Goal: Information Seeking & Learning: Learn about a topic

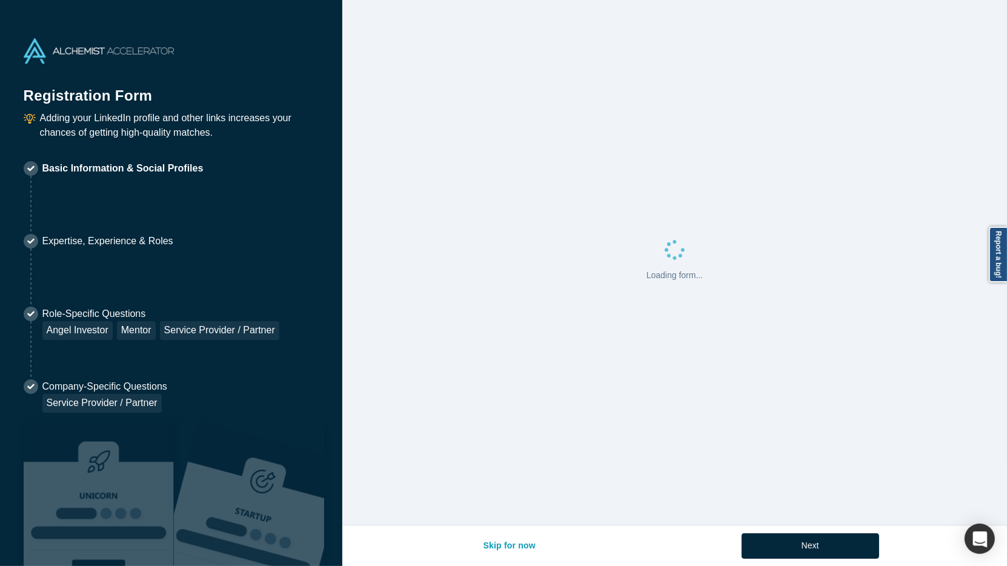
select select "US"
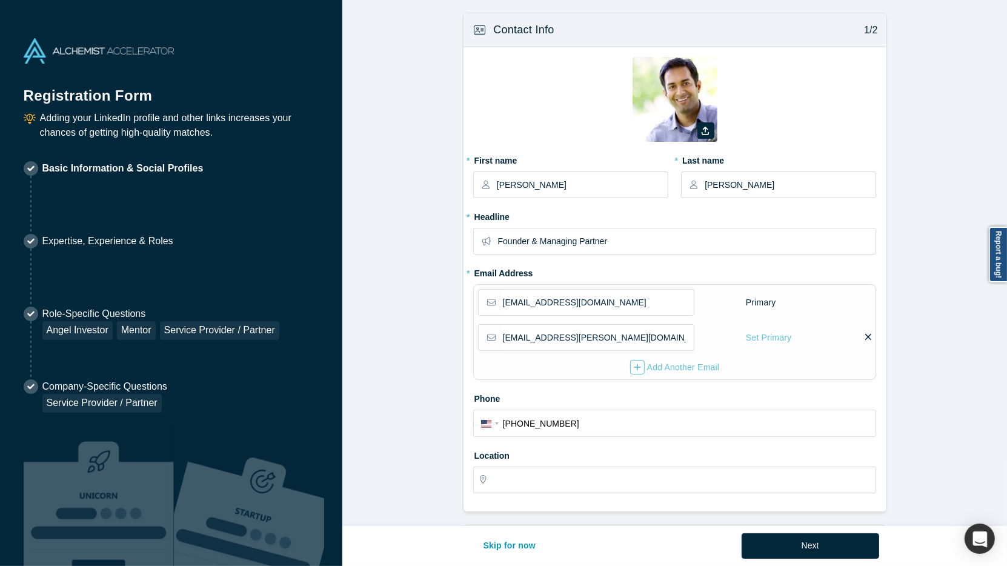
type input "[GEOGRAPHIC_DATA], [GEOGRAPHIC_DATA], [GEOGRAPHIC_DATA]"
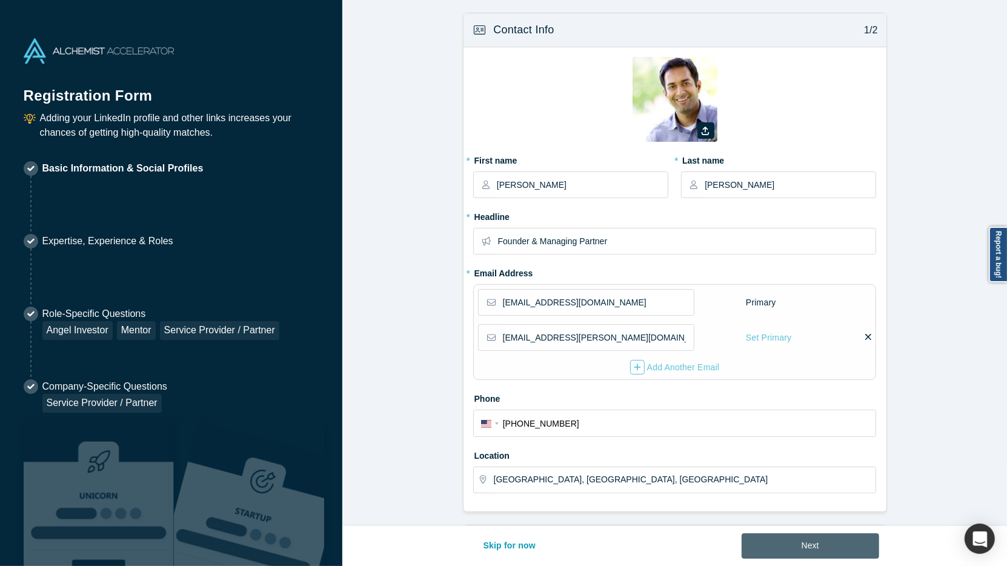
click at [770, 540] on button "Next" at bounding box center [811, 545] width 138 height 25
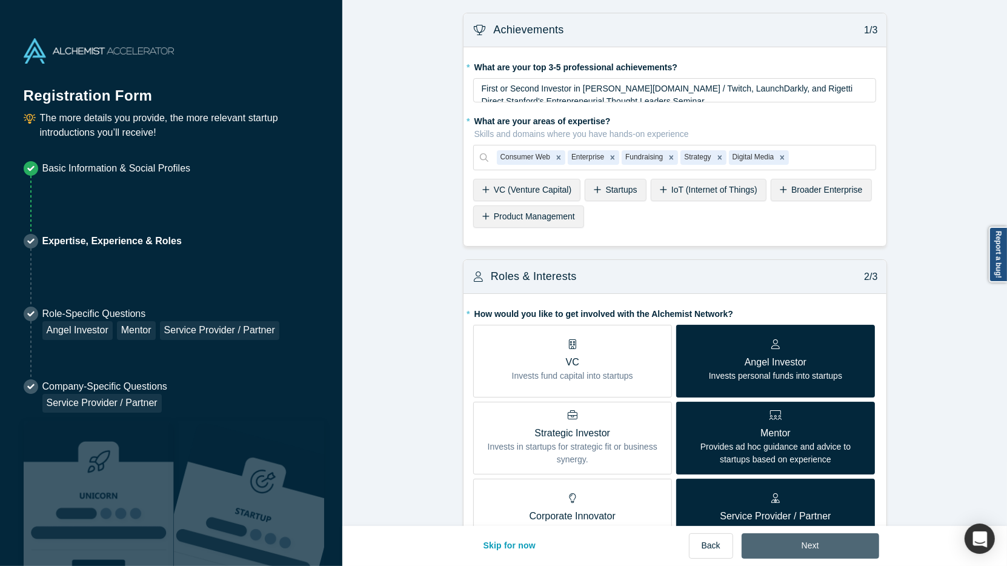
click at [770, 540] on button "Next" at bounding box center [811, 545] width 138 height 25
click at [519, 544] on button "Skip for now" at bounding box center [510, 545] width 78 height 25
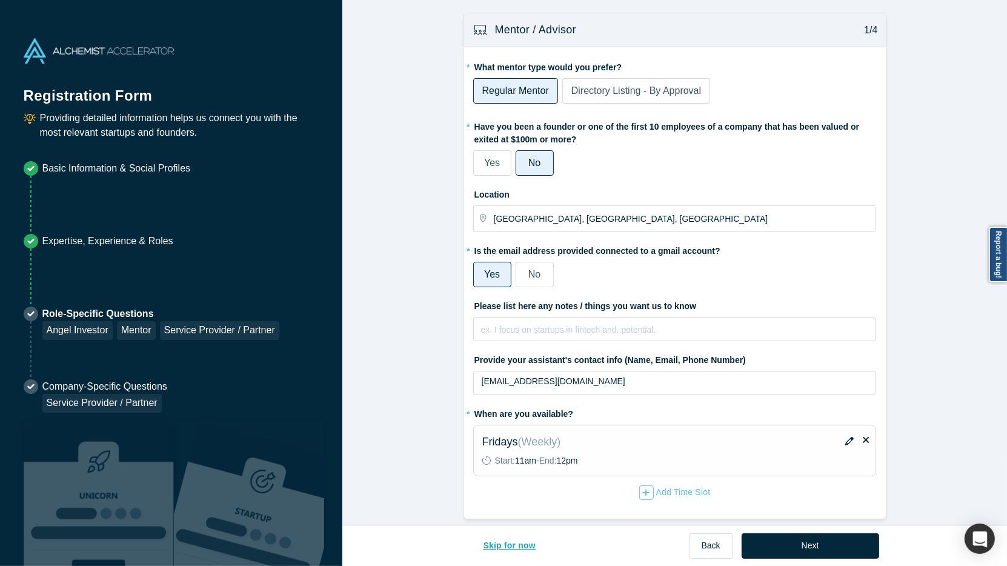
click at [519, 544] on button "Skip for now" at bounding box center [510, 545] width 78 height 25
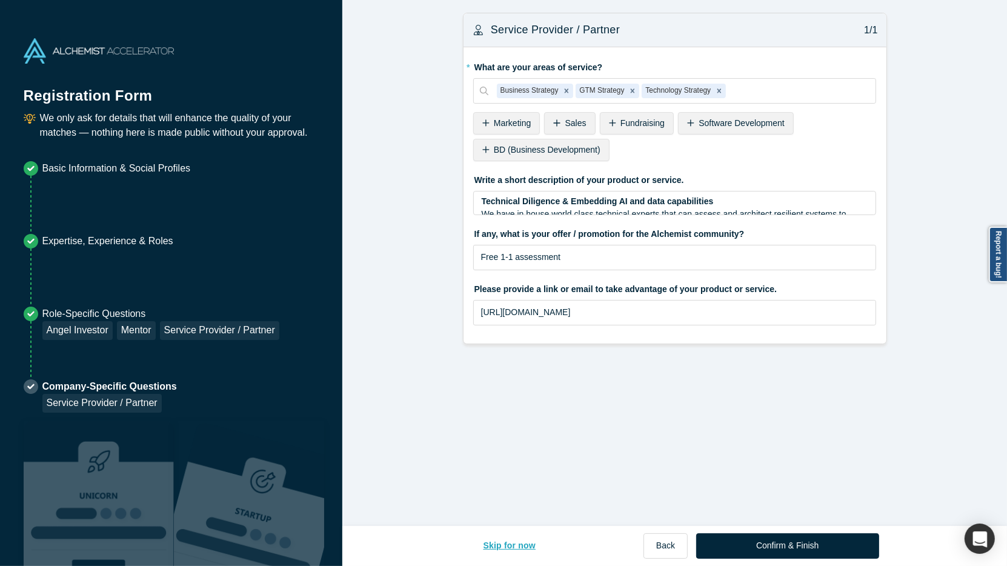
click at [519, 544] on button "Skip for now" at bounding box center [510, 545] width 78 height 25
click at [519, 543] on button "Skip for now" at bounding box center [510, 545] width 78 height 25
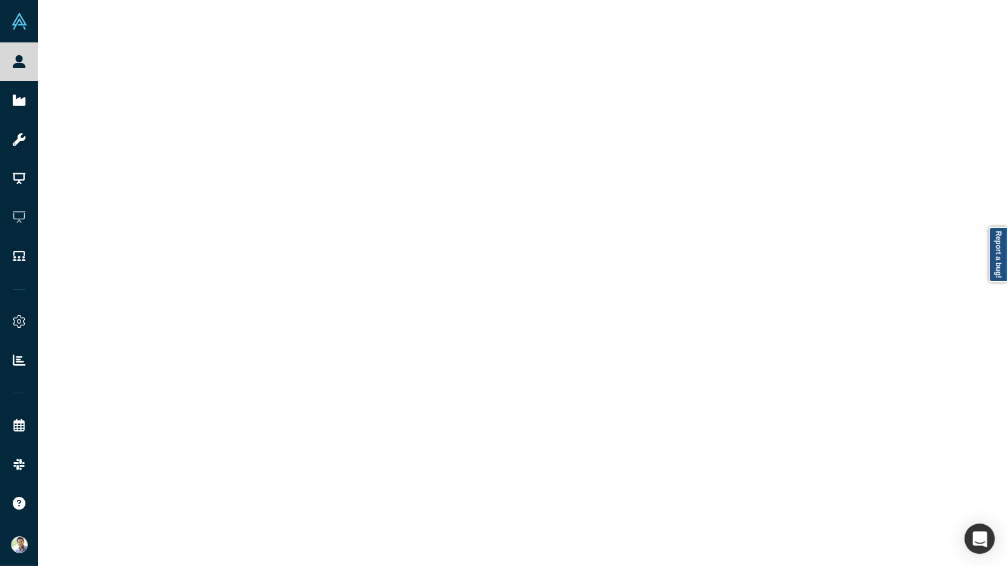
click at [519, 540] on div at bounding box center [522, 283] width 969 height 566
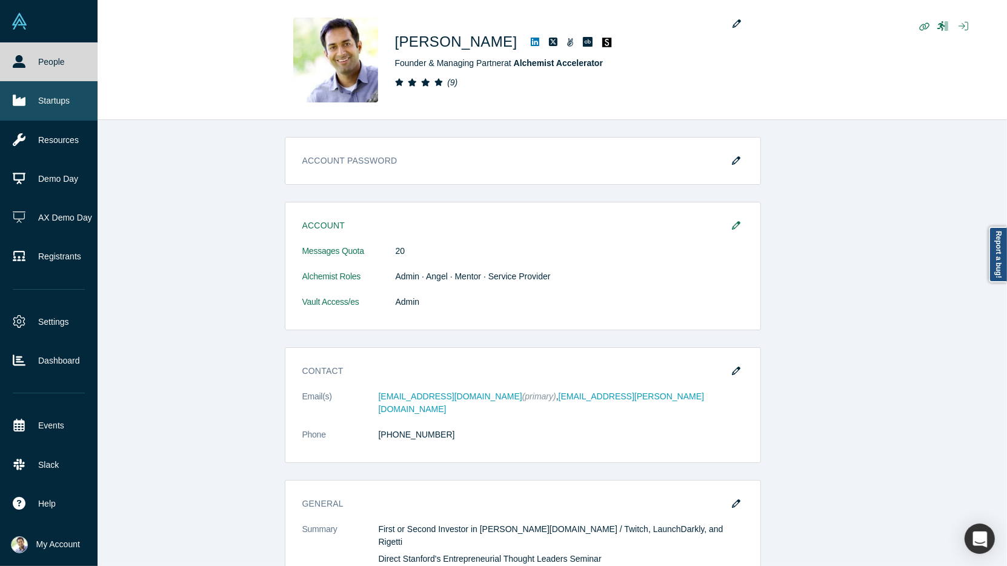
click at [36, 111] on link "Startups" at bounding box center [49, 100] width 98 height 39
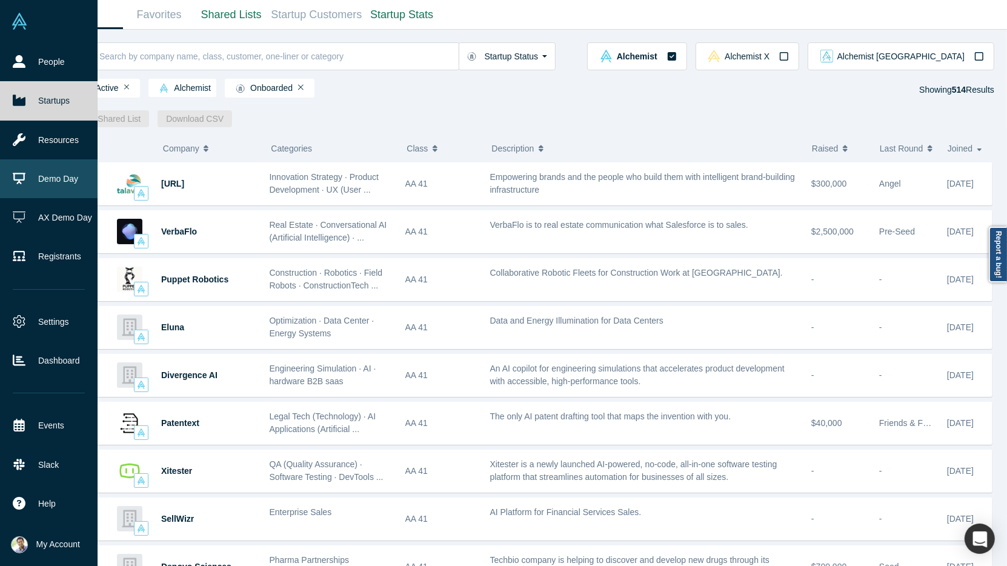
click at [32, 187] on link "Demo Day" at bounding box center [49, 178] width 98 height 39
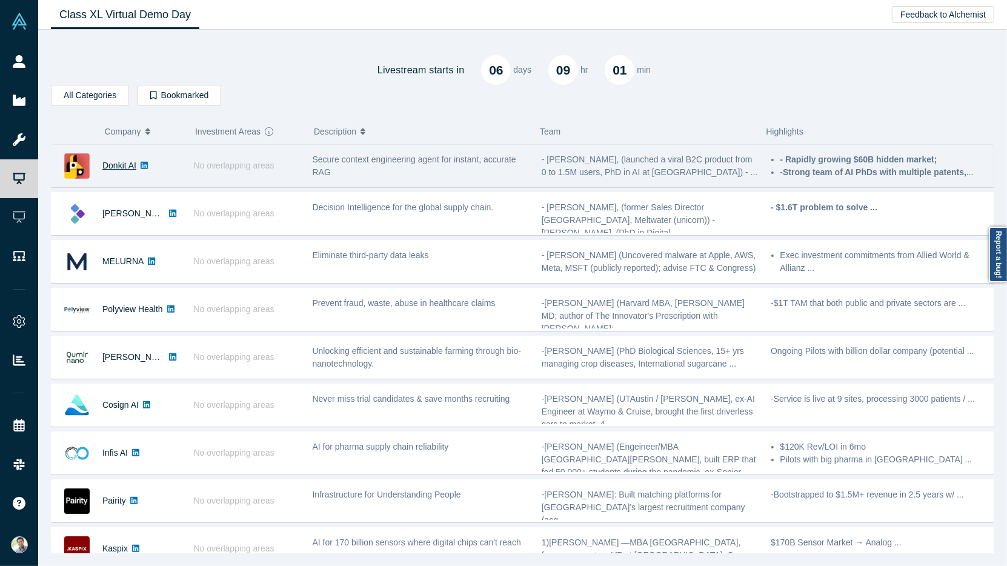
click at [118, 164] on link "Donkit AI" at bounding box center [119, 166] width 34 height 10
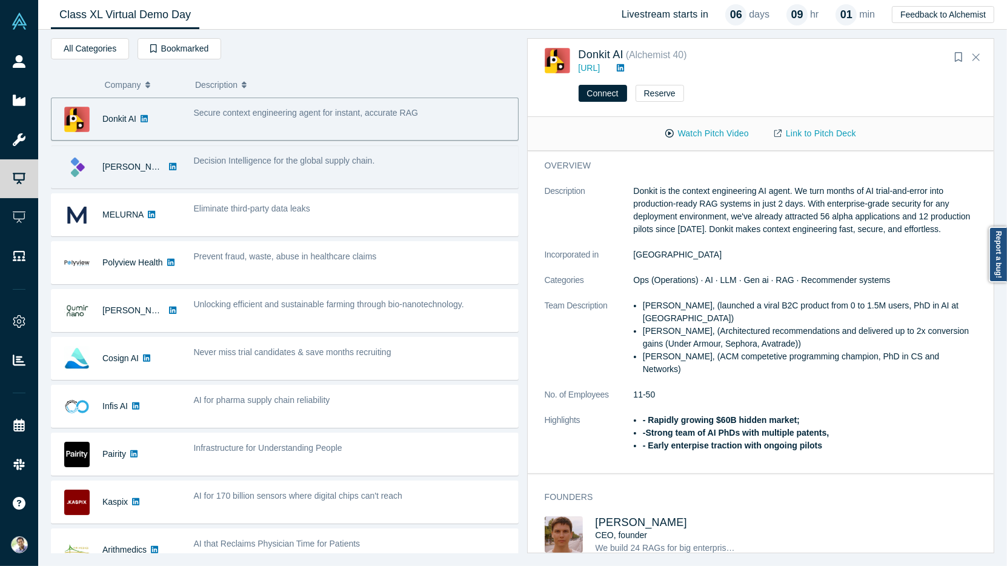
click at [273, 160] on span "Decision Intelligence for the global supply chain." at bounding box center [284, 161] width 181 height 10
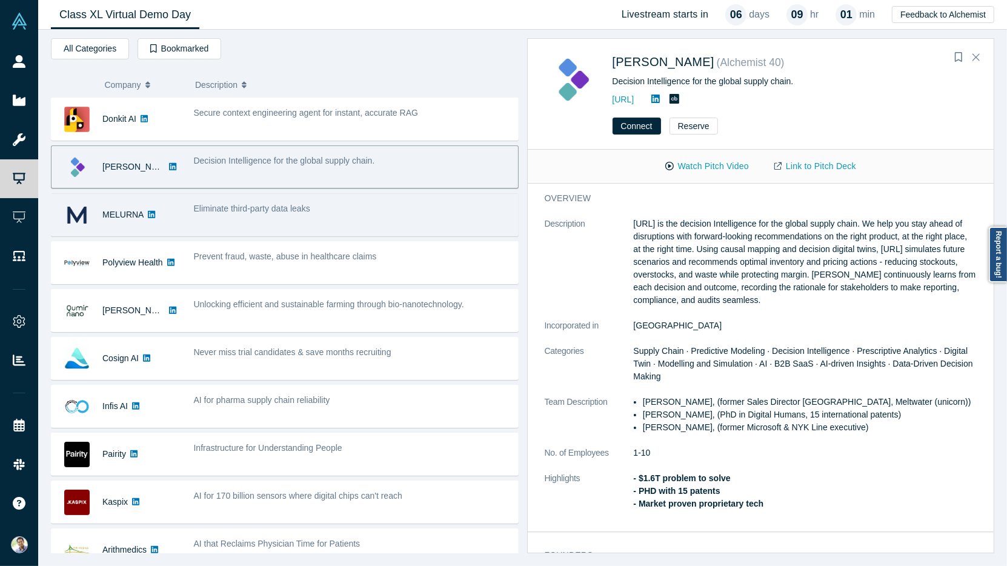
click at [370, 221] on div "Eliminate third-party data leaks" at bounding box center [352, 215] width 331 height 38
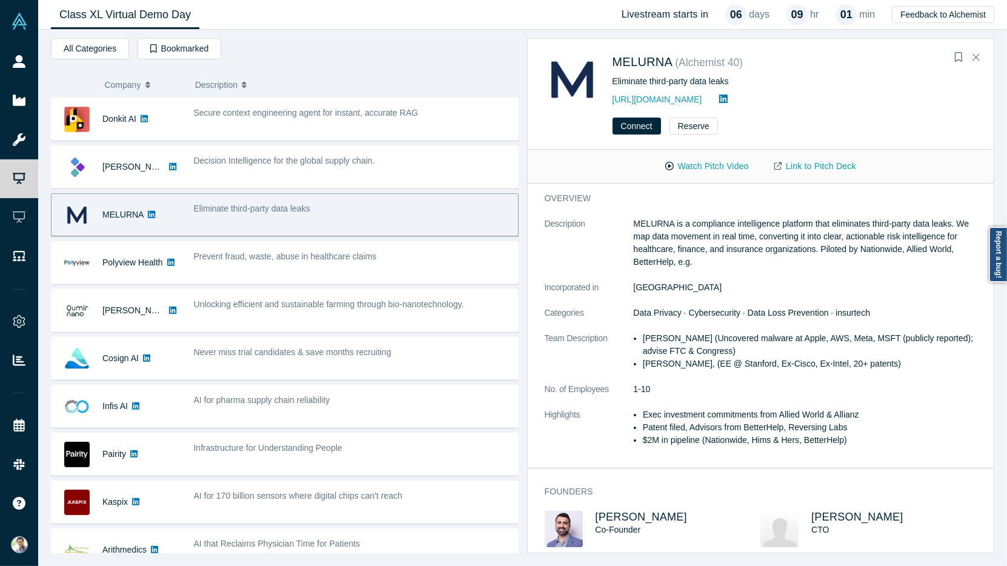
scroll to position [10, 0]
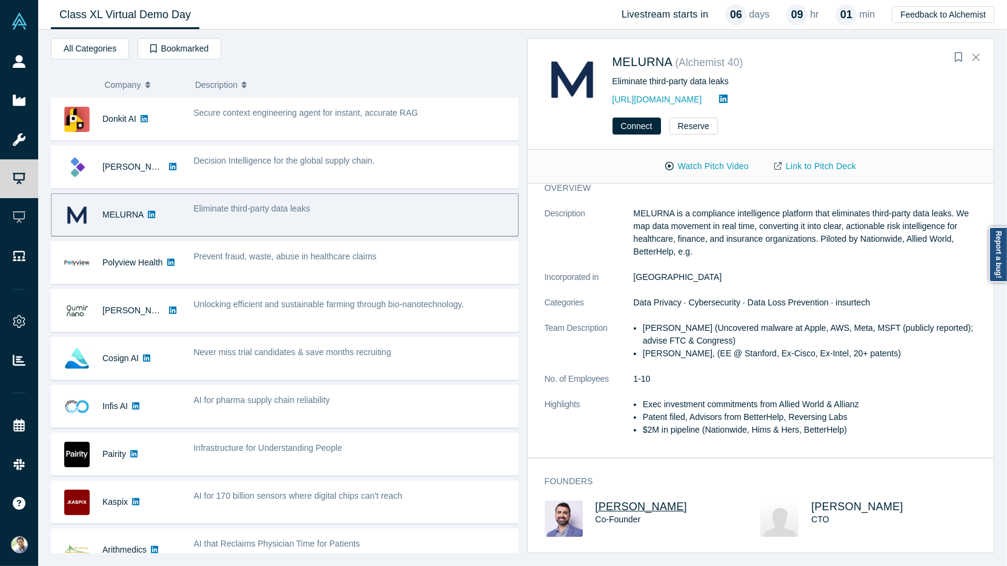
click at [621, 502] on span "[PERSON_NAME]" at bounding box center [642, 507] width 92 height 12
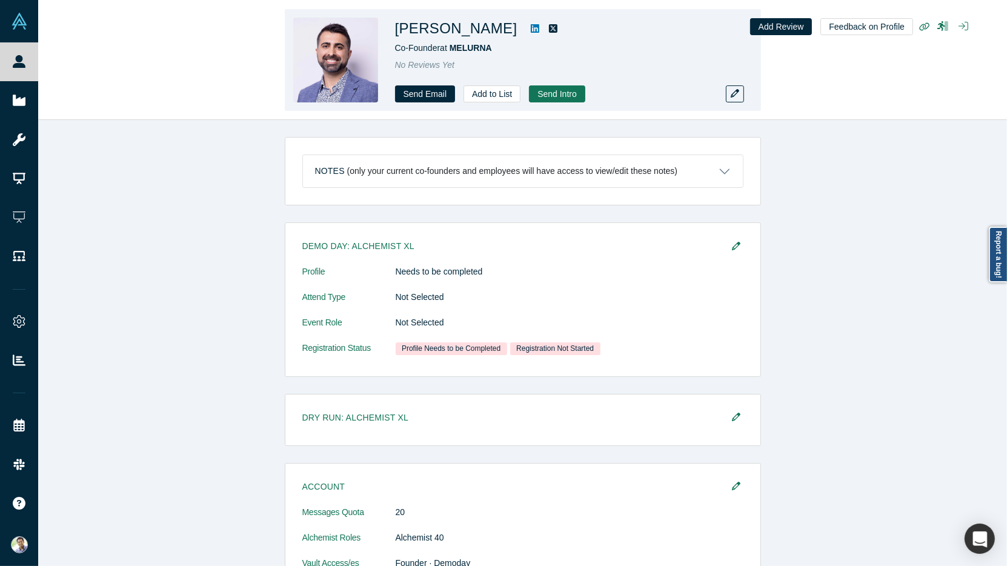
click at [531, 30] on icon at bounding box center [535, 28] width 8 height 8
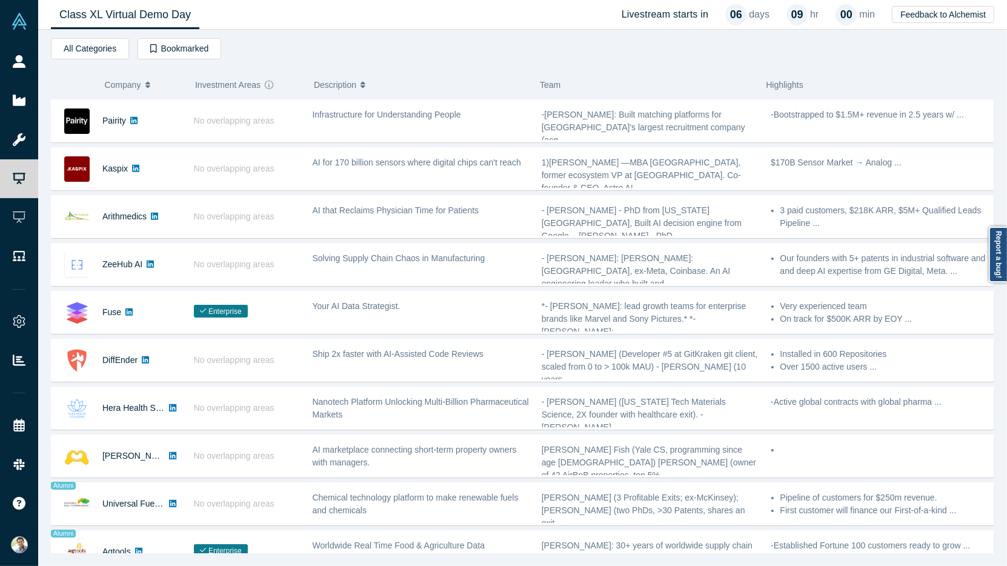
scroll to position [335, 0]
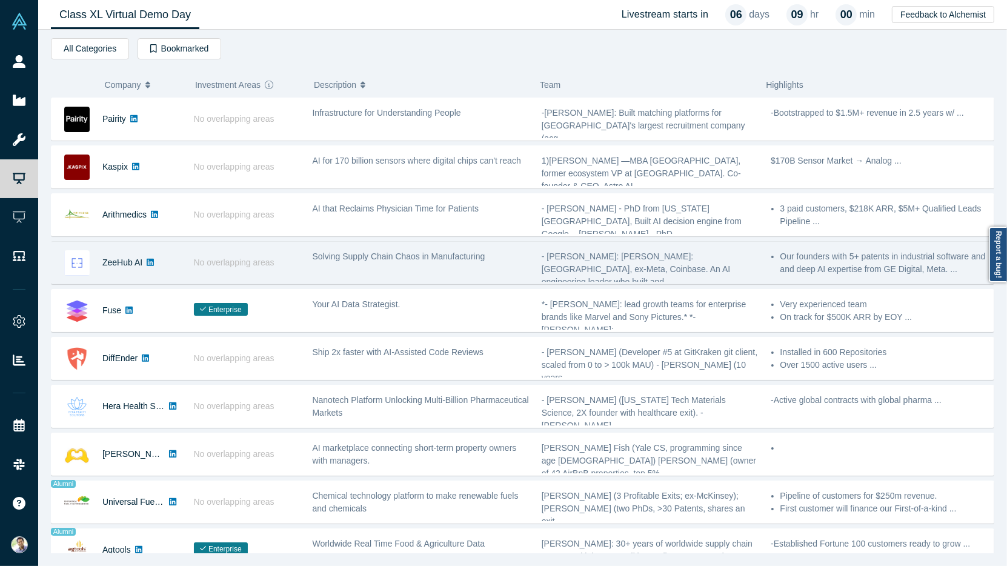
click at [443, 270] on div "Solving Supply Chain Chaos in Manufacturing" at bounding box center [420, 263] width 229 height 38
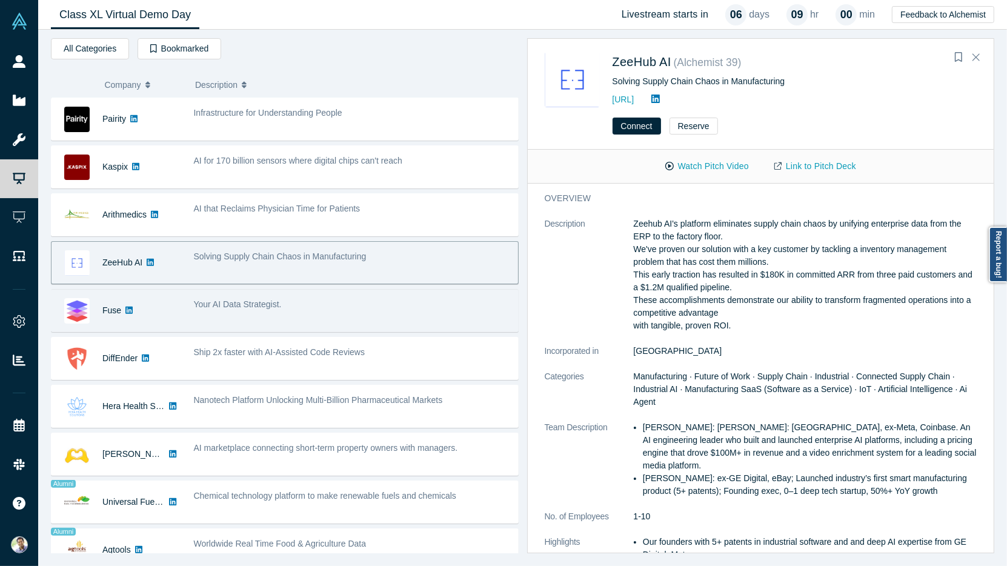
scroll to position [336, 0]
click at [425, 318] on div "Your AI Data Strategist." at bounding box center [352, 309] width 331 height 38
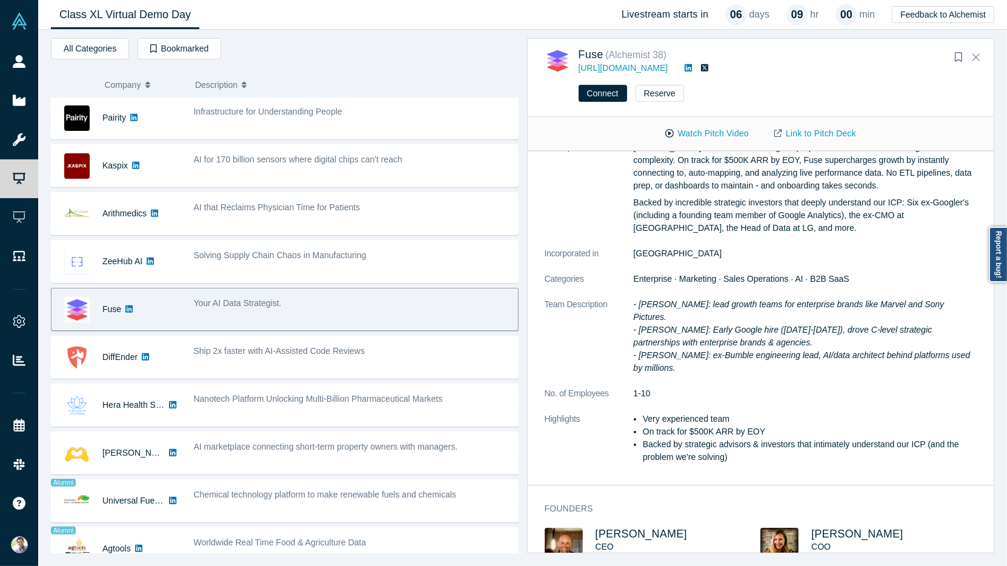
scroll to position [0, 0]
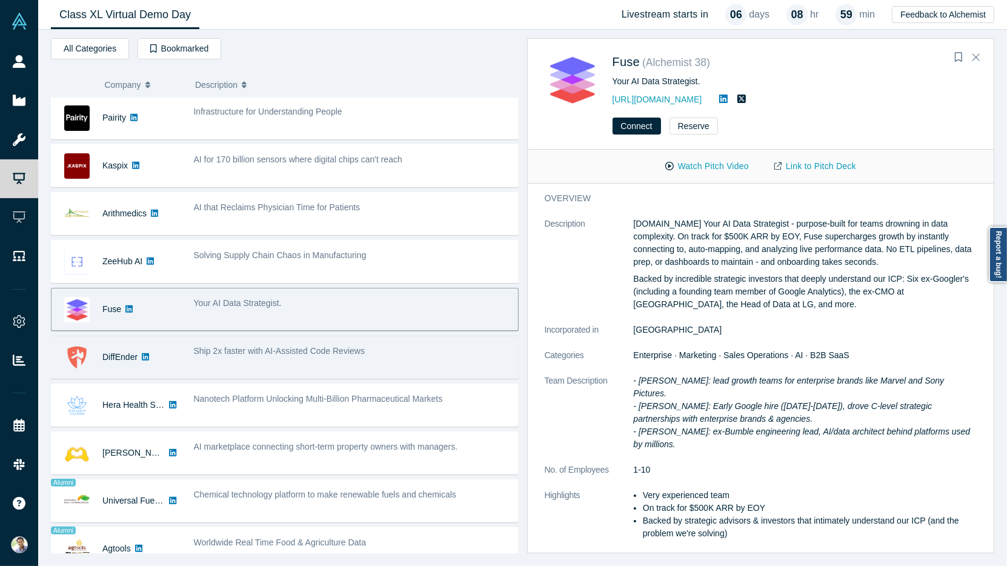
click at [385, 368] on div "DiffEnder No overlapping areas Ship 2x faster with AI-Assisted Code Reviews - […" at bounding box center [285, 357] width 468 height 43
click at [384, 359] on div "Ship 2x faster with AI-Assisted Code Reviews" at bounding box center [352, 357] width 331 height 38
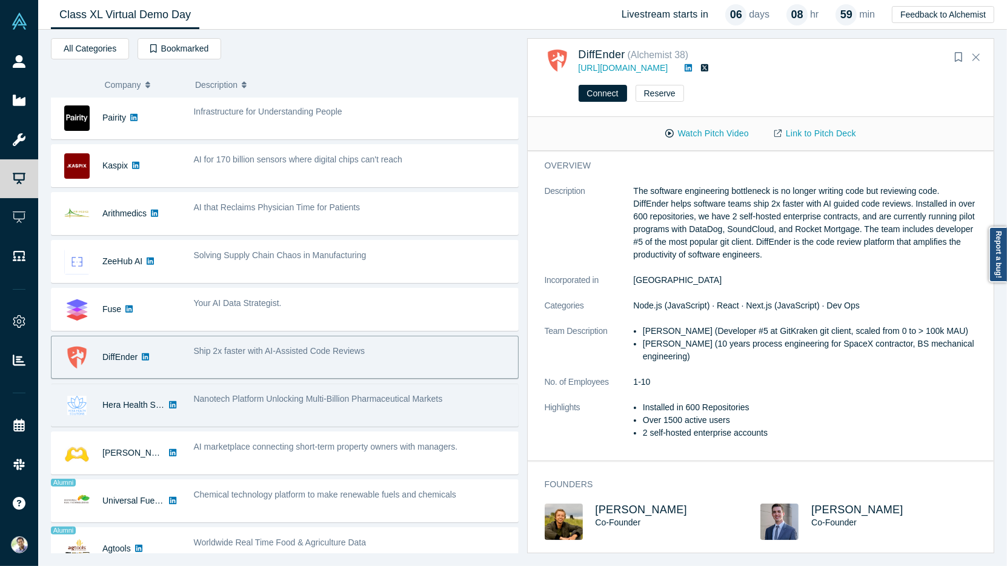
click at [394, 401] on div "Nanotech Platform Unlocking Multi-Billion Pharmaceutical Markets" at bounding box center [352, 405] width 331 height 38
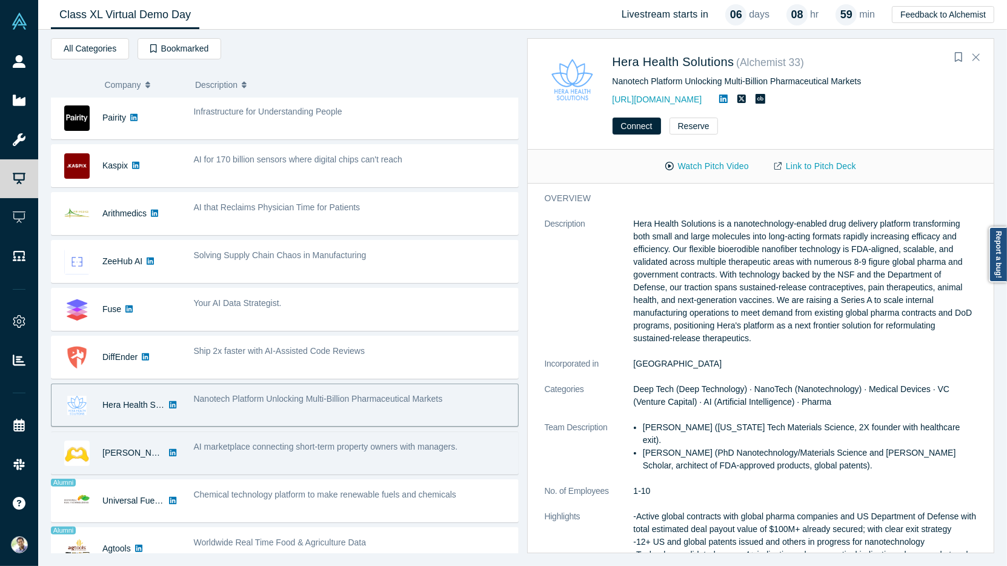
click at [387, 445] on div "AI marketplace connecting short-term property owners with managers." at bounding box center [352, 453] width 331 height 38
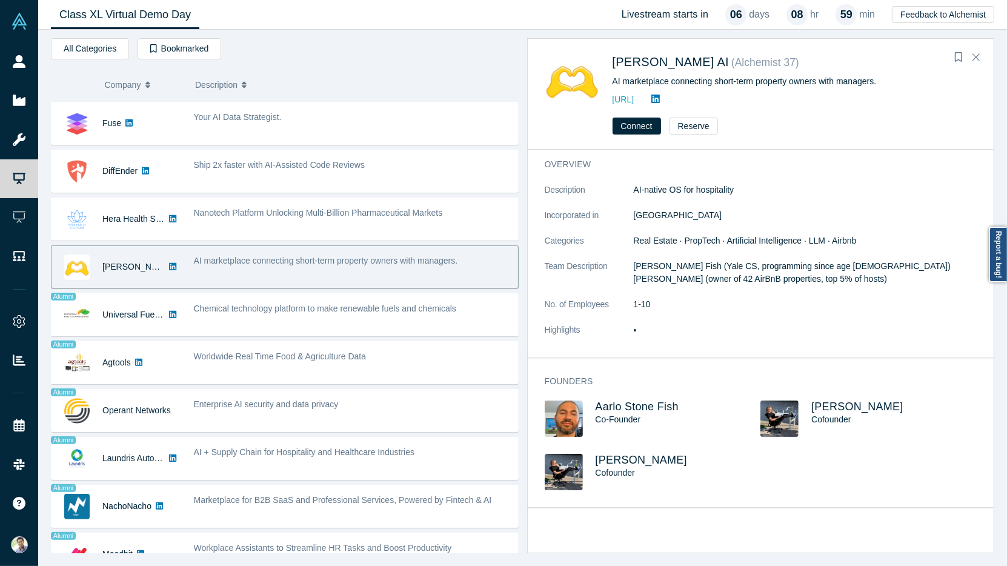
scroll to position [608, 0]
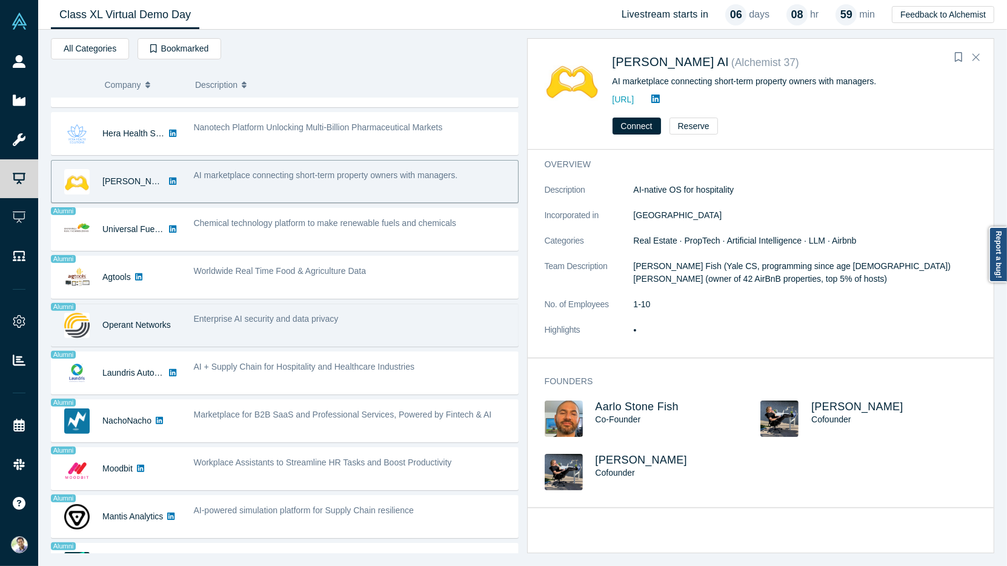
click at [362, 324] on div "Enterprise AI security and data privacy" at bounding box center [352, 325] width 331 height 38
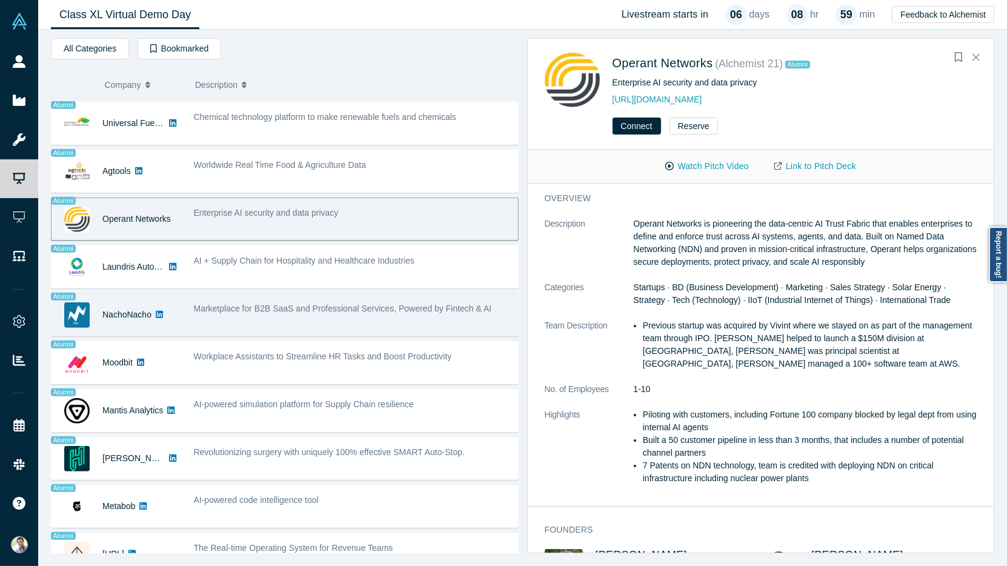
scroll to position [726, 0]
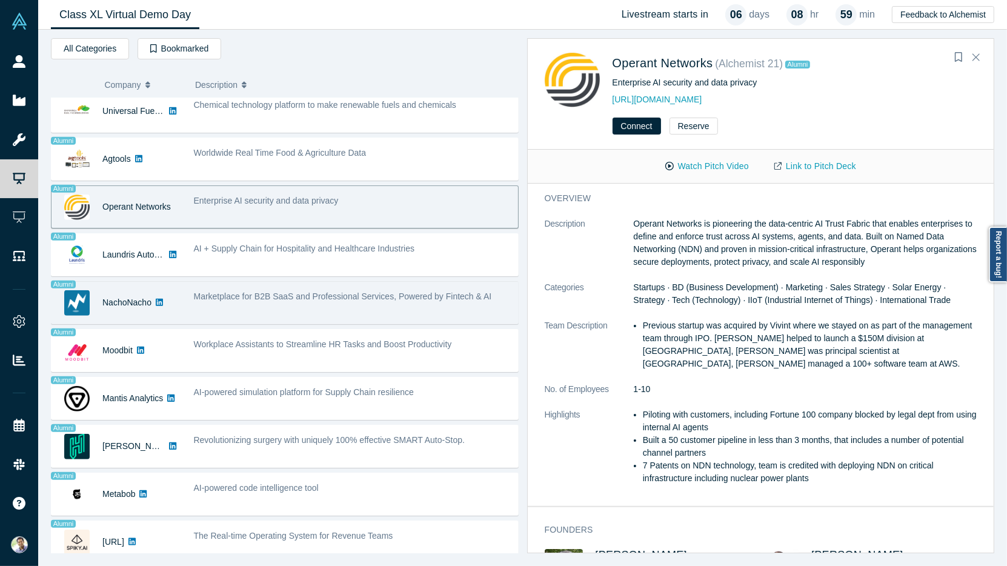
click at [379, 306] on div "Marketplace for B2B SaaS and Professional Services, Powered by Fintech & AI" at bounding box center [352, 303] width 331 height 38
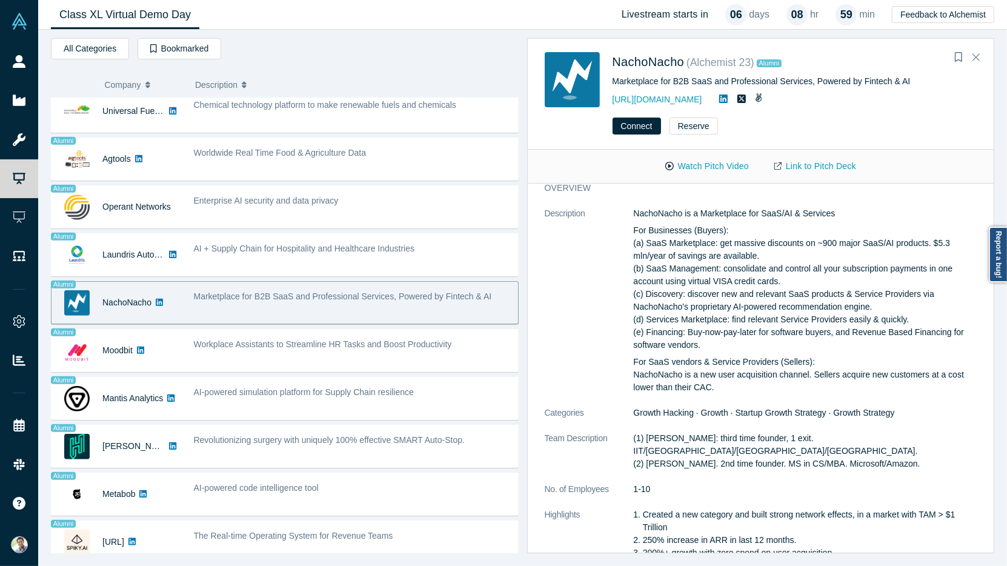
scroll to position [0, 0]
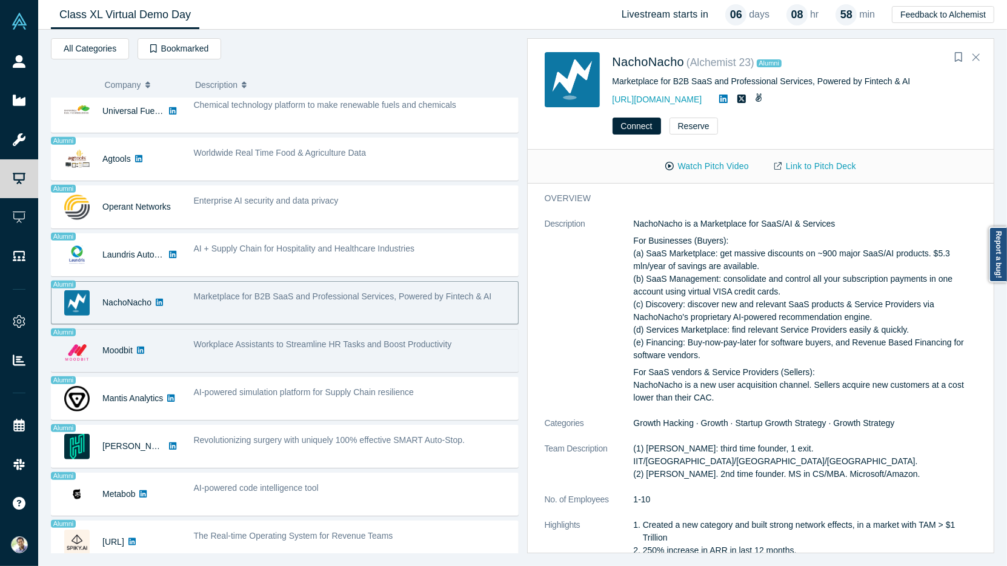
click at [399, 343] on div "Workplace Assistants to Streamline HR Tasks and Boost Productivity" at bounding box center [352, 350] width 331 height 38
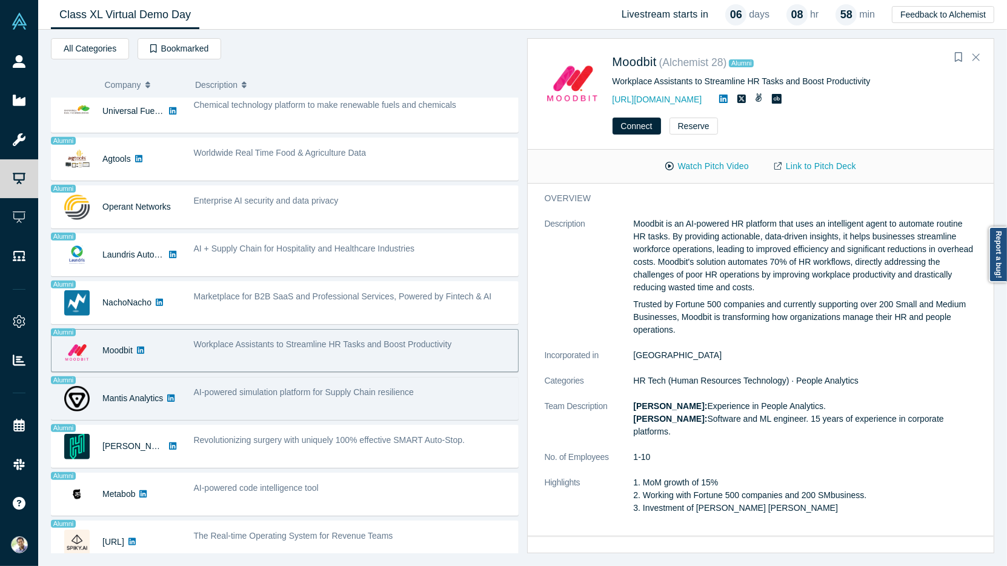
click at [392, 392] on div "AI-powered simulation platform for Supply Chain resilience" at bounding box center [352, 398] width 331 height 38
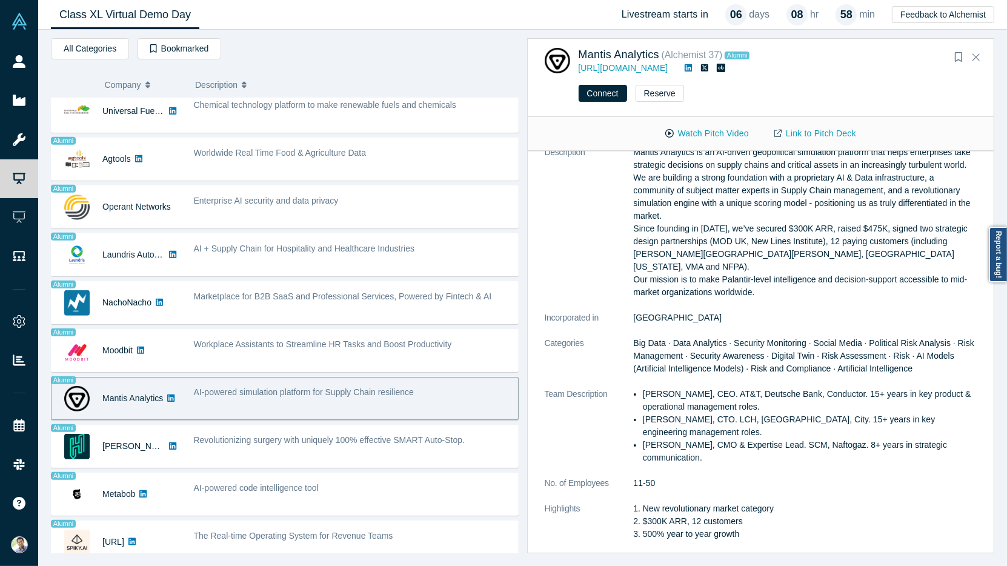
scroll to position [7, 0]
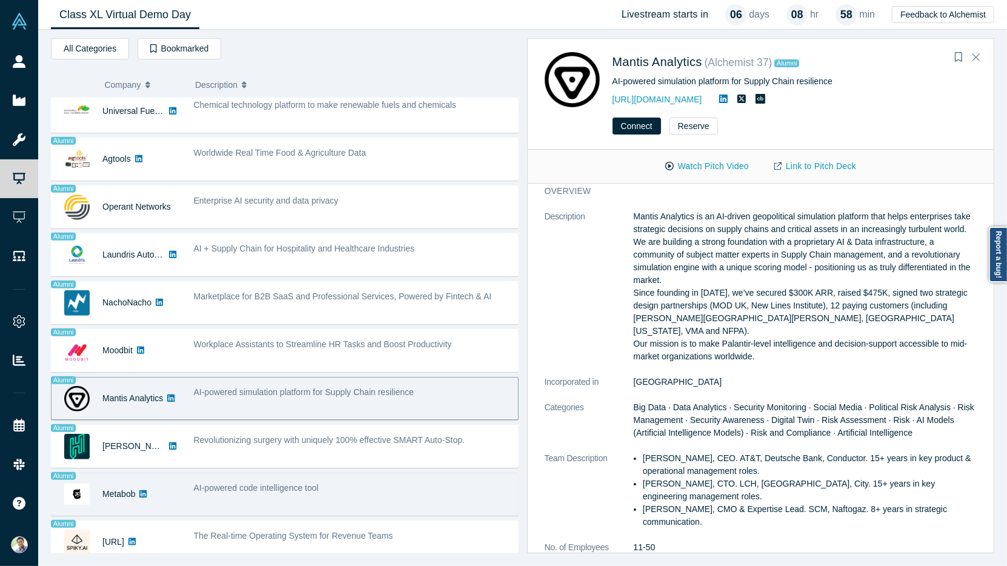
click at [406, 481] on div "AI-powered code intelligence tool" at bounding box center [352, 494] width 331 height 38
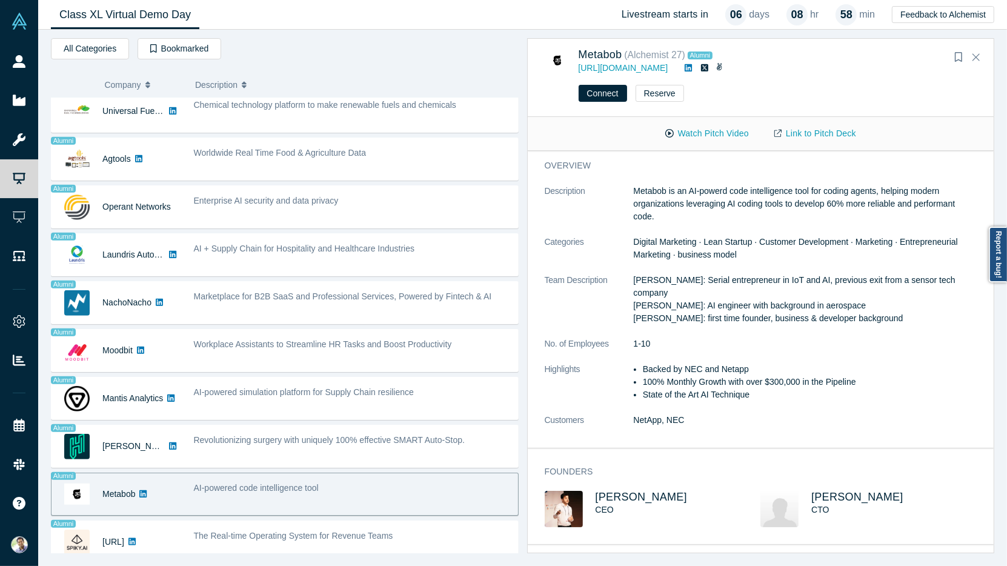
scroll to position [0, 0]
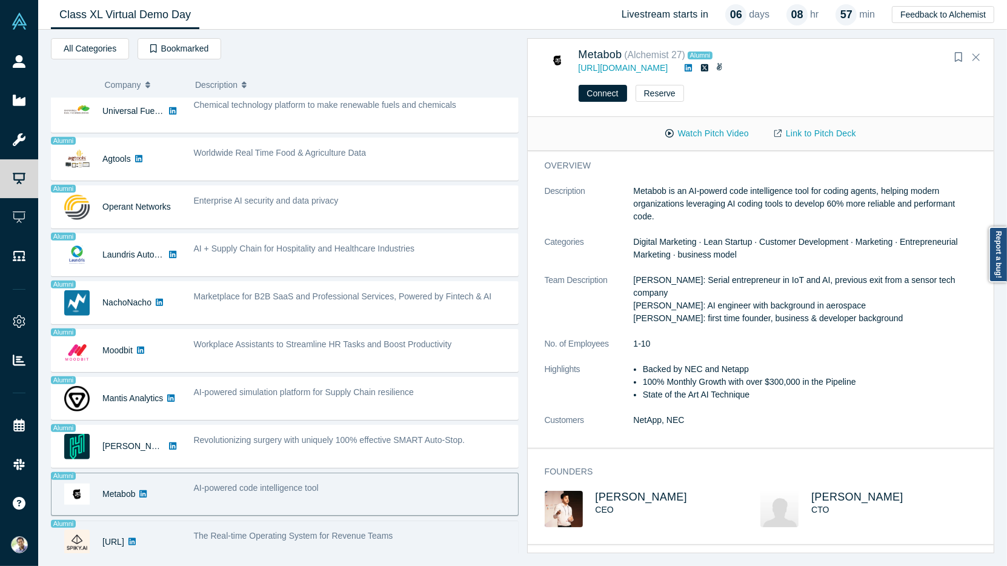
click at [319, 531] on span "The Real-time Operating System for Revenue Teams" at bounding box center [293, 536] width 199 height 10
